Goal: Task Accomplishment & Management: Complete application form

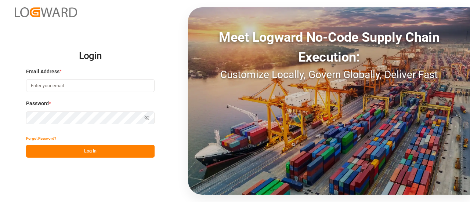
type input "[EMAIL_ADDRESS][PERSON_NAME][DOMAIN_NAME]"
click at [73, 153] on button "Log In" at bounding box center [90, 151] width 128 height 13
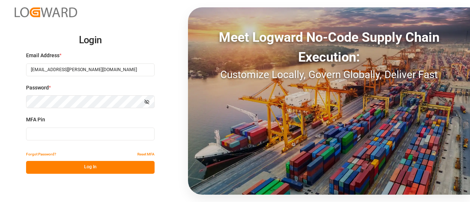
click at [72, 135] on input at bounding box center [90, 134] width 128 height 13
type input "449818"
click at [81, 167] on button "Log In" at bounding box center [90, 167] width 128 height 13
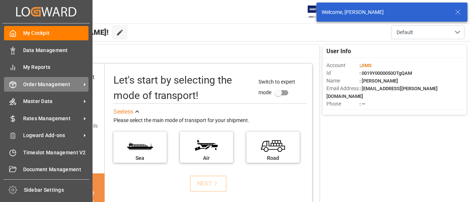
click at [14, 83] on icon at bounding box center [12, 84] width 7 height 7
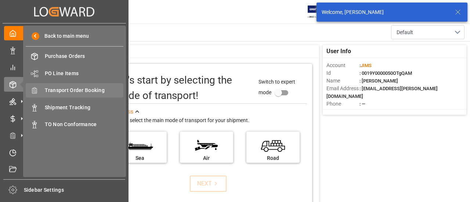
click at [73, 91] on span "Transport Order Booking" at bounding box center [84, 91] width 79 height 8
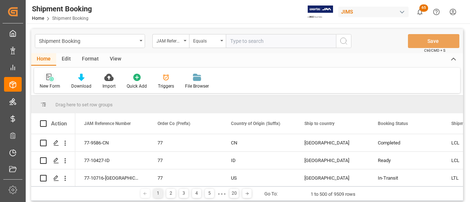
click at [52, 77] on icon at bounding box center [49, 77] width 7 height 7
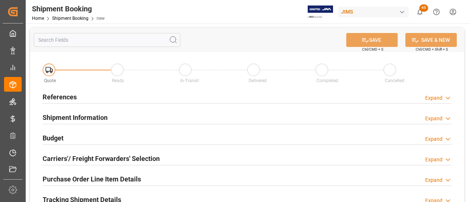
click at [96, 96] on div "References Expand" at bounding box center [247, 97] width 409 height 14
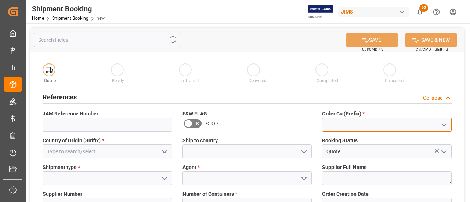
click at [362, 121] on input at bounding box center [387, 125] width 130 height 14
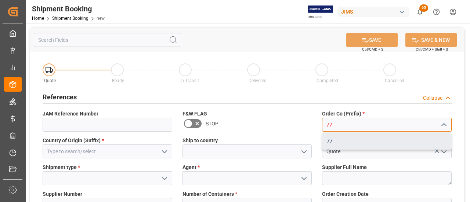
click at [362, 134] on div "77" at bounding box center [386, 141] width 129 height 17
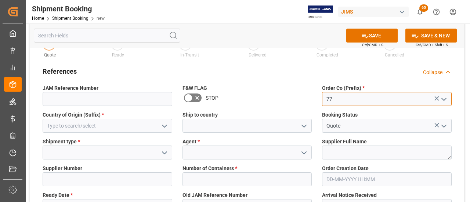
scroll to position [37, 0]
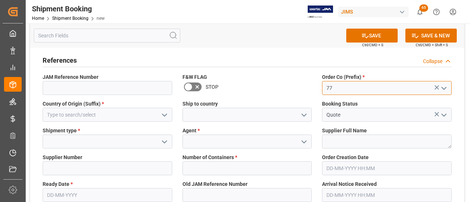
type input "77"
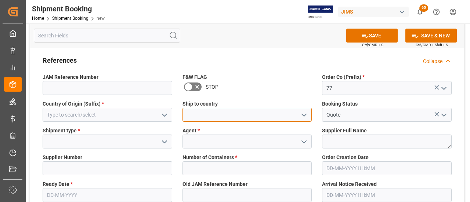
click at [289, 117] on input at bounding box center [247, 115] width 130 height 14
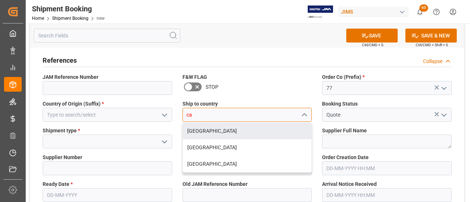
drag, startPoint x: 185, startPoint y: 131, endPoint x: 179, endPoint y: 132, distance: 6.3
click at [185, 131] on div "[GEOGRAPHIC_DATA]" at bounding box center [247, 131] width 129 height 17
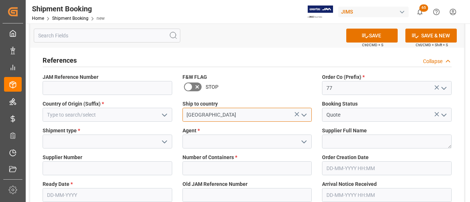
type input "[GEOGRAPHIC_DATA]"
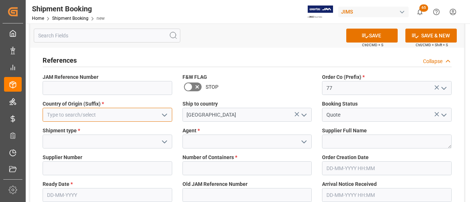
click at [128, 120] on input at bounding box center [108, 115] width 130 height 14
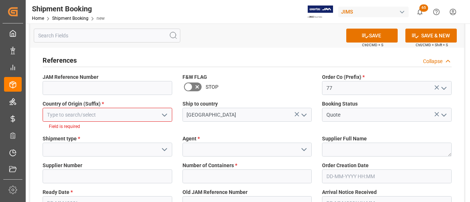
click at [90, 117] on input at bounding box center [108, 115] width 130 height 14
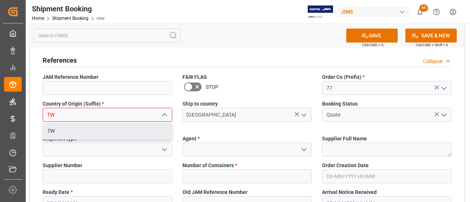
click at [76, 137] on div "TW" at bounding box center [107, 131] width 129 height 17
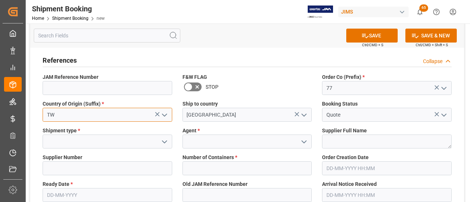
type input "TW"
click at [96, 133] on label "Shipment type *" at bounding box center [108, 131] width 130 height 8
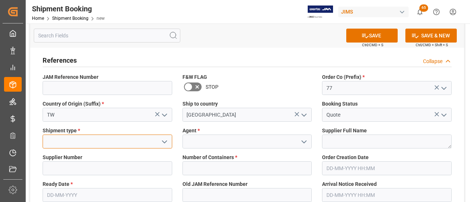
click at [91, 143] on input at bounding box center [108, 142] width 130 height 14
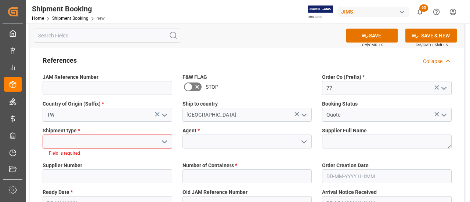
click at [160, 139] on icon "open menu" at bounding box center [164, 142] width 9 height 9
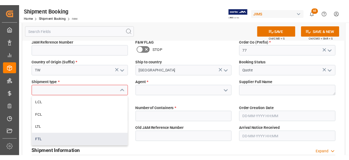
scroll to position [110, 0]
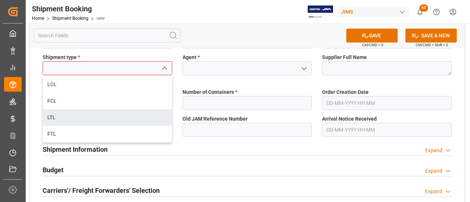
click at [75, 114] on div "LTL" at bounding box center [107, 117] width 129 height 17
type input "LTL"
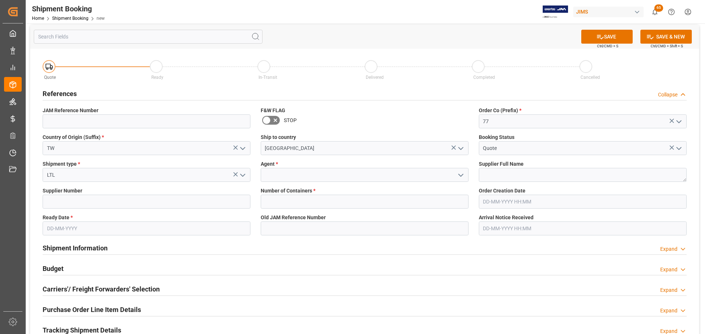
scroll to position [0, 0]
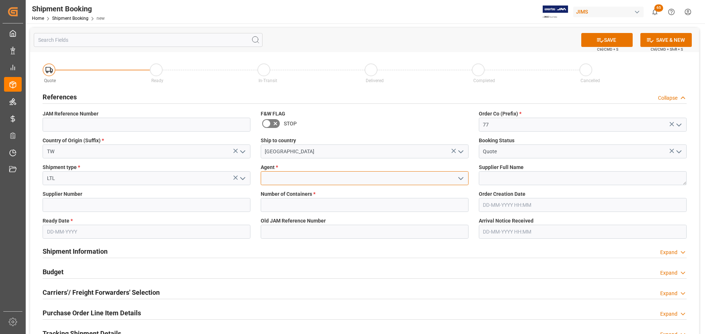
click at [315, 174] on input at bounding box center [365, 178] width 208 height 14
click at [317, 198] on div "[PERSON_NAME]" at bounding box center [364, 194] width 207 height 17
type input "[PERSON_NAME]"
click at [469, 186] on div "Supplier Full Name" at bounding box center [582, 174] width 218 height 27
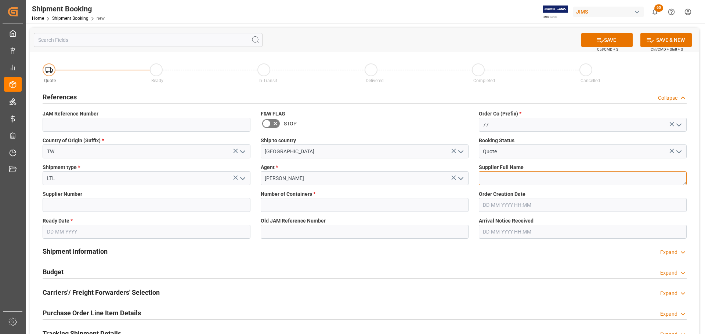
click at [469, 180] on textarea at bounding box center [583, 178] width 208 height 14
paste textarea "Positive Grid Limited (748006)"
type textarea "Positive Grid Limited (748006)"
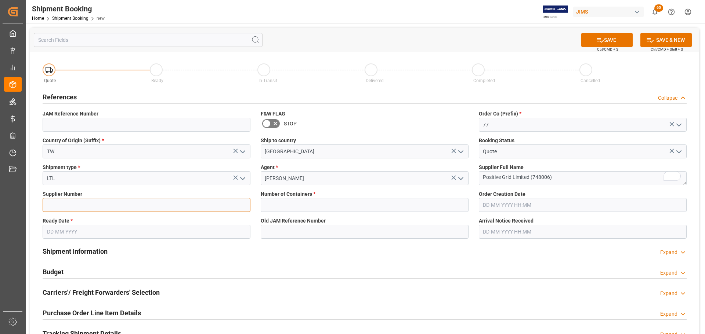
click at [205, 202] on input at bounding box center [147, 205] width 208 height 14
paste input "748006"
type input "748006"
click at [146, 202] on input "text" at bounding box center [147, 232] width 208 height 14
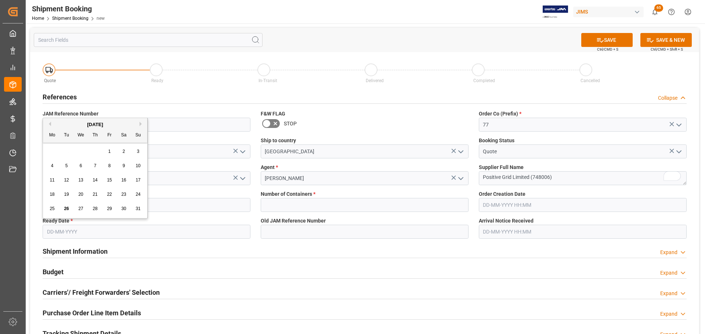
click at [68, 178] on span "12" at bounding box center [66, 180] width 5 height 5
type input "[DATE]"
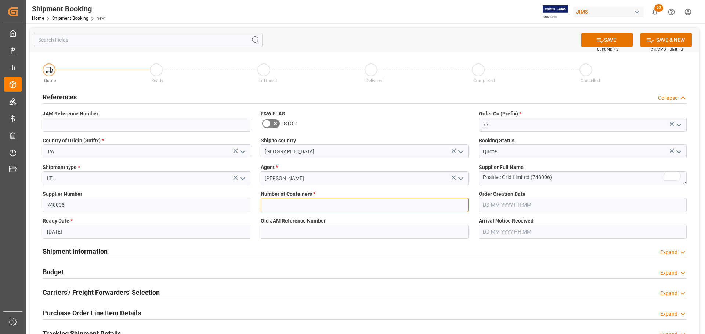
click at [304, 201] on input "text" at bounding box center [365, 205] width 208 height 14
type input "0"
click at [469, 43] on button "SAVE" at bounding box center [606, 40] width 51 height 14
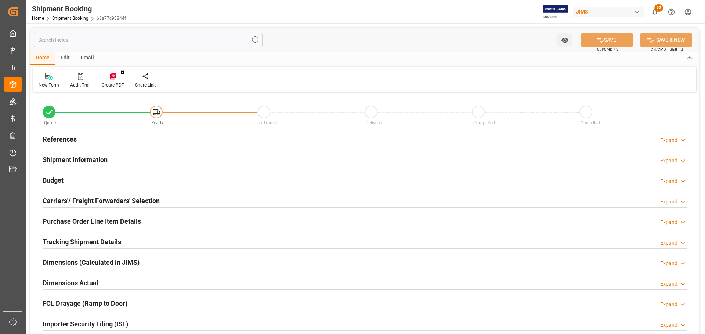
type input "0"
type input "[DATE]"
click at [77, 133] on div "References Expand" at bounding box center [365, 139] width 644 height 14
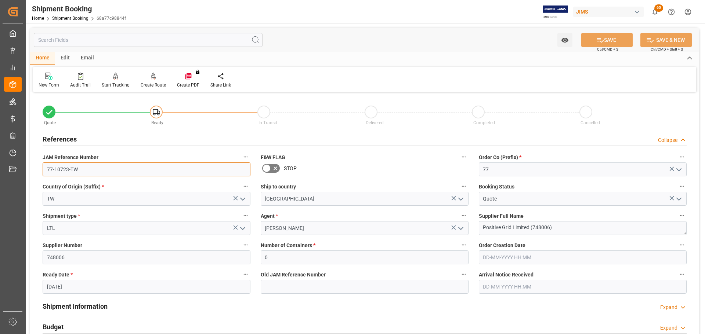
drag, startPoint x: 86, startPoint y: 166, endPoint x: 28, endPoint y: 166, distance: 58.0
click at [28, 166] on div "Watch Option SAVE Ctrl/CMD + S SAVE & NEW Ctrl/CMD + Shift + S Home Edit Email …" at bounding box center [365, 318] width 678 height 591
